Goal: Find contact information: Find contact information

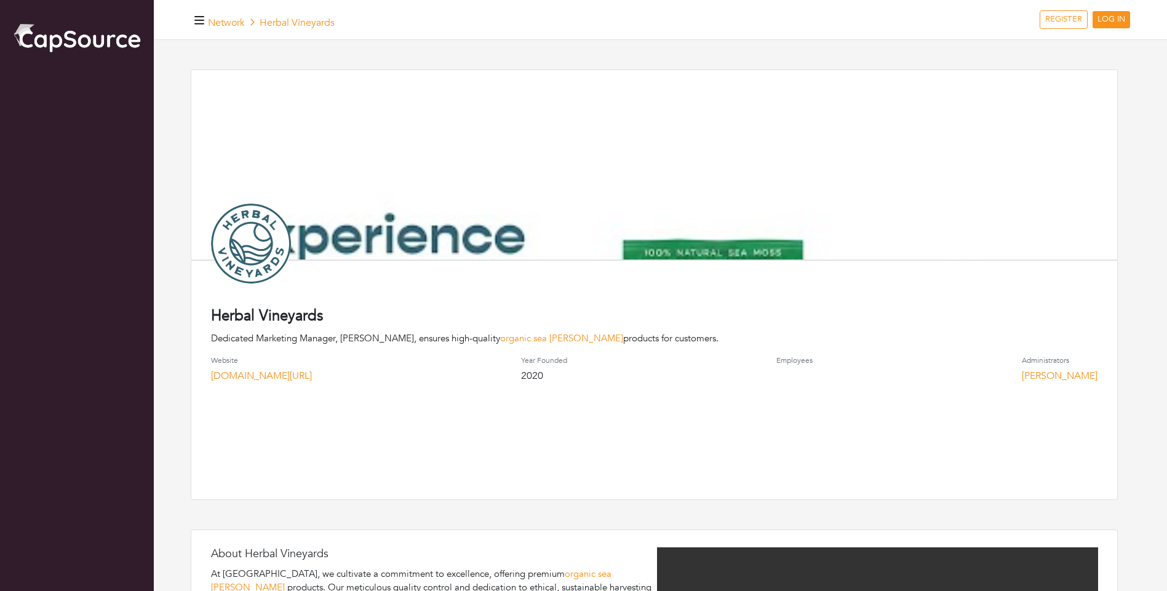
click at [589, 229] on img at bounding box center [654, 382] width 926 height 624
click at [592, 411] on div "Herbal Vineyards Dedicated Marketing Manager, [PERSON_NAME], ensures high-quali…" at bounding box center [654, 378] width 927 height 240
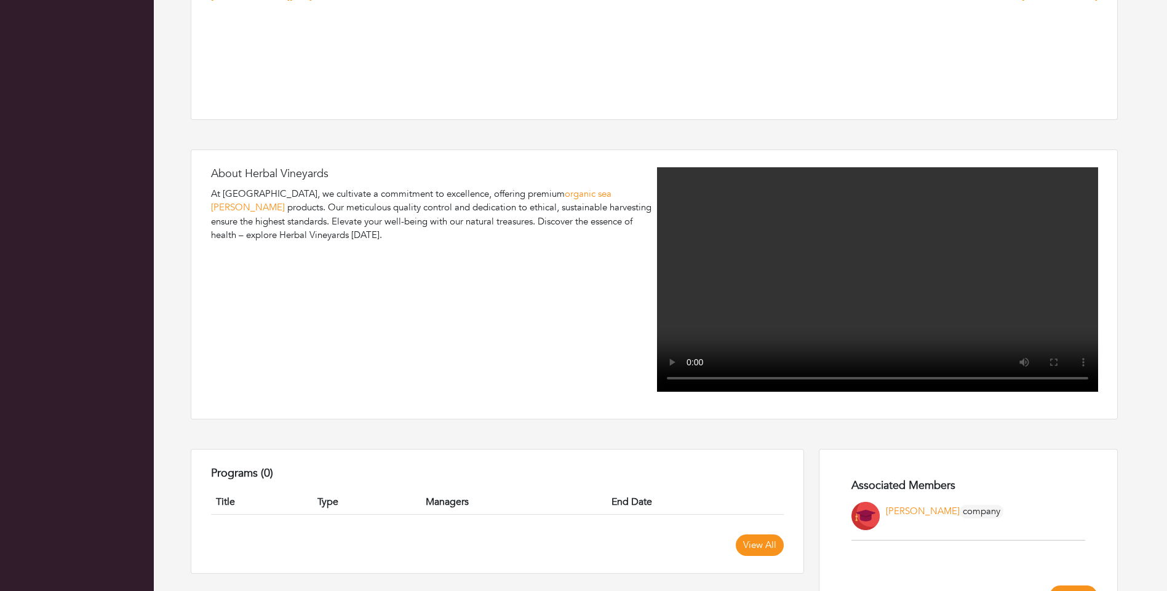
scroll to position [369, 0]
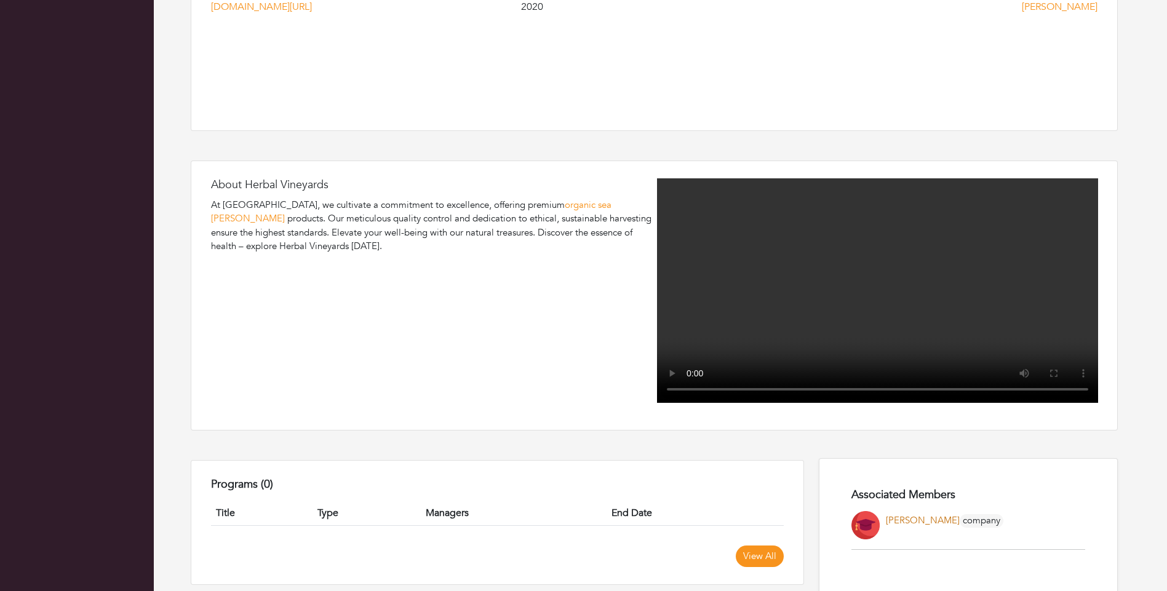
click at [919, 514] on link "[PERSON_NAME]" at bounding box center [923, 520] width 74 height 12
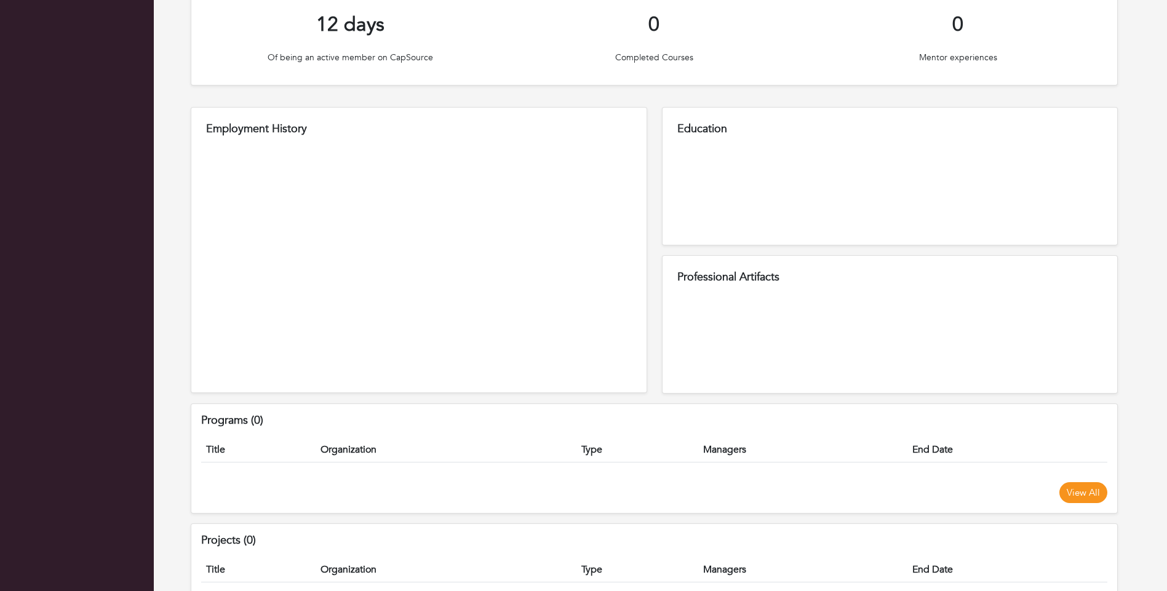
scroll to position [619, 0]
